Goal: Task Accomplishment & Management: Manage account settings

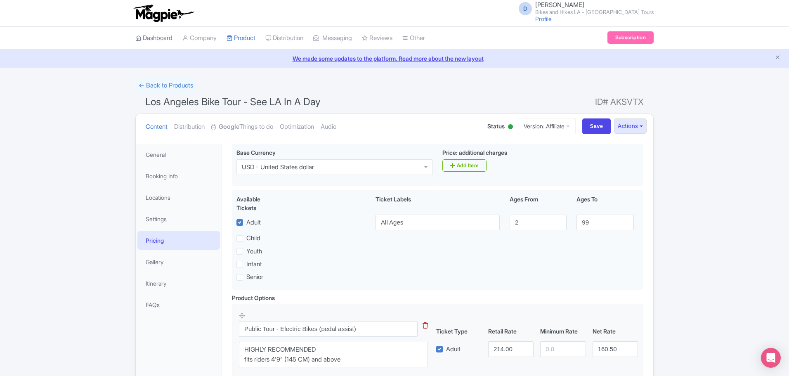
click at [156, 42] on link "Dashboard" at bounding box center [153, 38] width 37 height 23
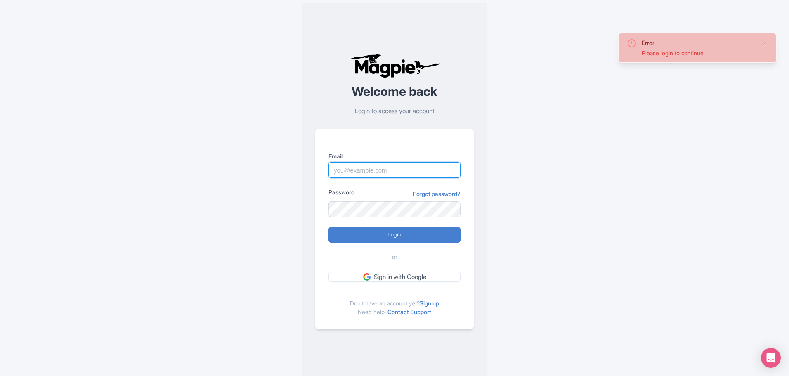
click at [384, 166] on input "Email" at bounding box center [394, 170] width 132 height 16
type input "info@bikeshikes.com"
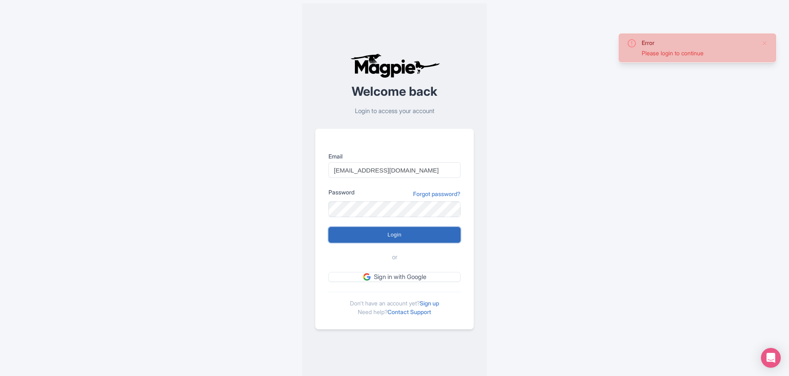
click at [372, 233] on input "Login" at bounding box center [394, 235] width 132 height 16
type input "Logging in..."
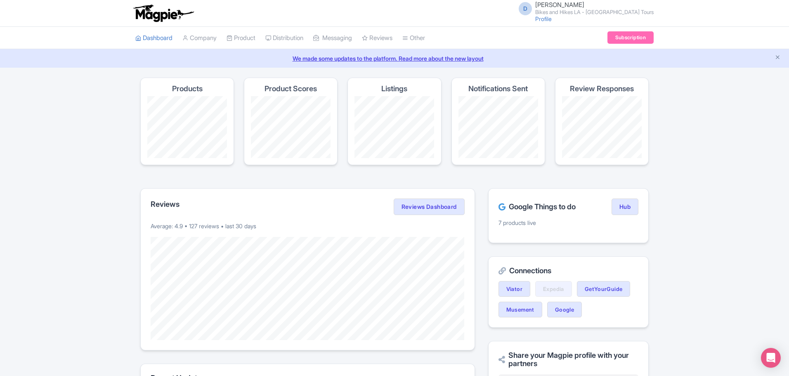
click at [392, 88] on h4 "Listings" at bounding box center [394, 89] width 26 height 8
click at [294, 57] on link "Manage Resellers" at bounding box center [305, 58] width 78 height 13
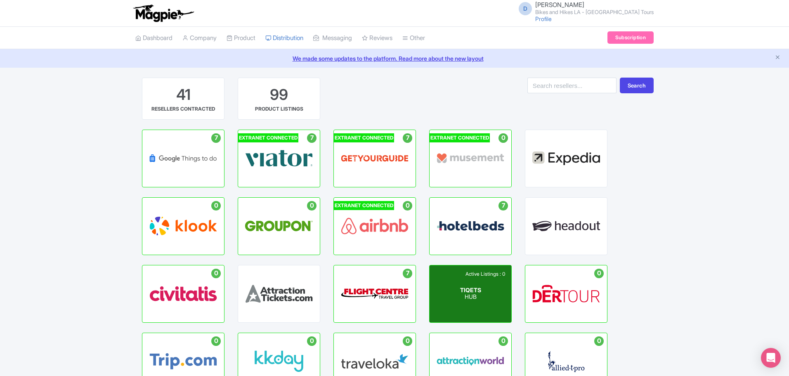
click at [472, 294] on p "HUB" at bounding box center [470, 297] width 21 height 7
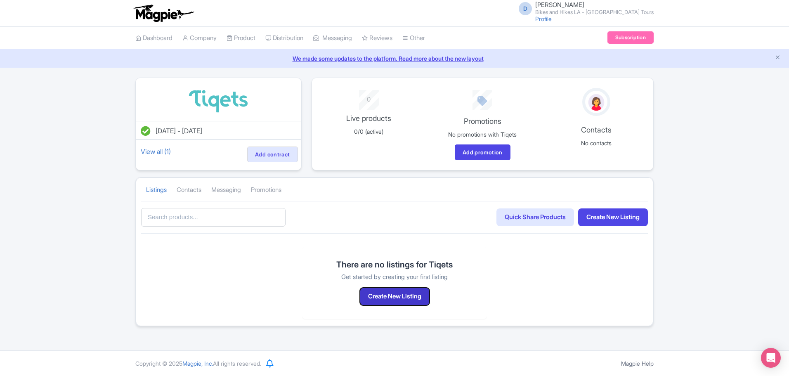
click at [380, 292] on button "Create New Listing" at bounding box center [395, 297] width 70 height 18
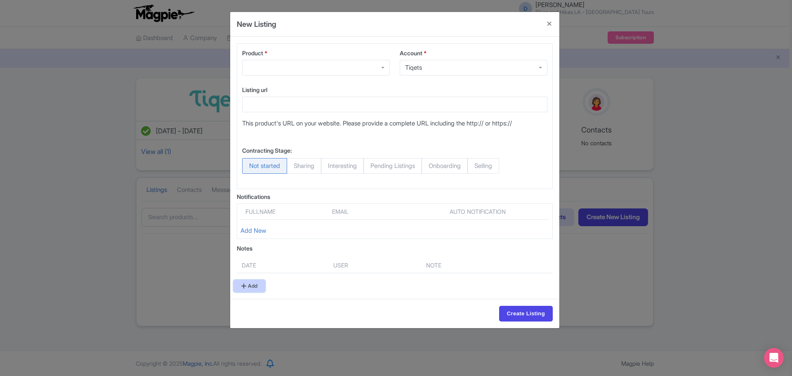
click at [265, 282] on link "Add" at bounding box center [250, 286] width 32 height 12
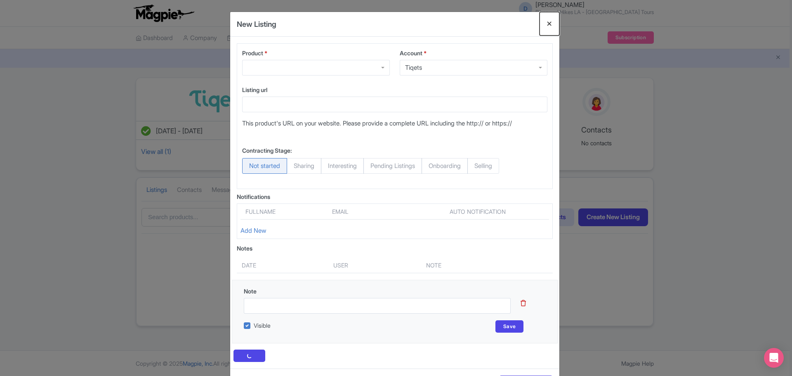
click at [546, 22] on button "Close" at bounding box center [550, 24] width 20 height 24
